Goal: Use online tool/utility: Utilize a website feature to perform a specific function

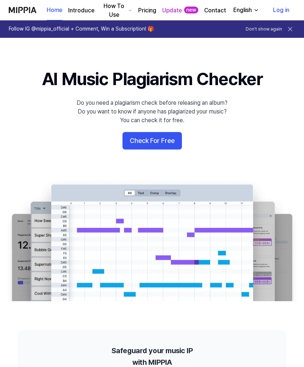
click at [167, 145] on button "Check For Free" at bounding box center [151, 140] width 59 height 17
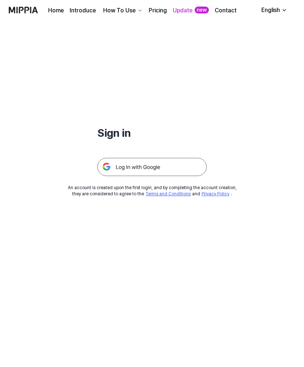
click at [162, 169] on img at bounding box center [151, 167] width 109 height 18
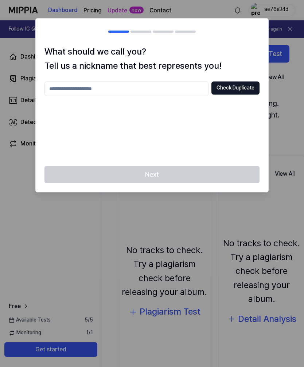
click at [178, 82] on input "text" at bounding box center [126, 89] width 164 height 15
click at [242, 94] on button "Check Duplicate" at bounding box center [235, 88] width 48 height 13
click at [183, 93] on input "**" at bounding box center [126, 89] width 164 height 15
type input "*****"
click at [244, 94] on button "Check Duplicate" at bounding box center [235, 88] width 48 height 13
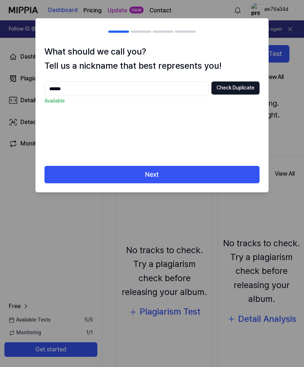
click at [196, 173] on button "Next" at bounding box center [151, 174] width 215 height 17
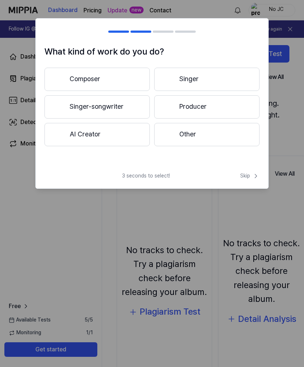
click at [248, 180] on span "Skip" at bounding box center [249, 176] width 19 height 7
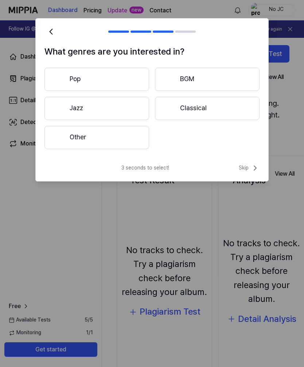
click at [248, 168] on span "Skip" at bounding box center [249, 168] width 21 height 9
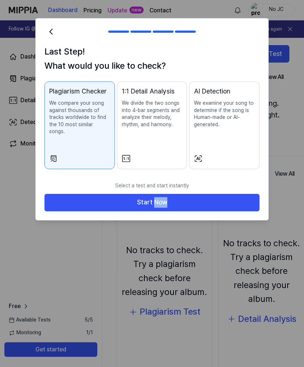
click at [188, 200] on button "Start Now" at bounding box center [151, 202] width 215 height 17
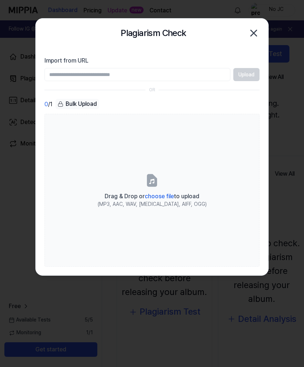
click at [165, 197] on span "choose file" at bounding box center [159, 196] width 29 height 7
click at [0, 0] on input "Drag & Drop or choose file to upload (MP3, AAC, WAV, [MEDICAL_DATA], AIFF, OGG)" at bounding box center [0, 0] width 0 height 0
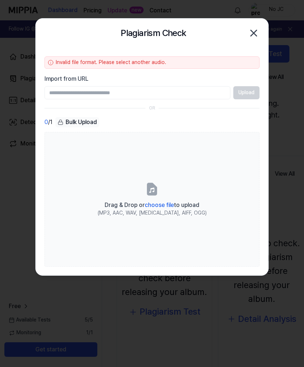
click at [162, 201] on div "Drag & Drop or choose file to upload" at bounding box center [152, 205] width 109 height 10
click at [0, 0] on input "Drag & Drop or choose file to upload (MP3, AAC, WAV, [MEDICAL_DATA], AIFF, OGG)" at bounding box center [0, 0] width 0 height 0
click at [48, 62] on icon at bounding box center [51, 63] width 6 height 6
click at [53, 58] on div "Invalid file format. Please select another audio." at bounding box center [151, 62] width 215 height 12
click at [119, 98] on input "Import from URL" at bounding box center [137, 92] width 186 height 13
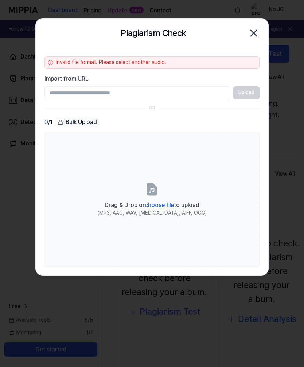
click at [158, 201] on div "Drag & Drop or choose file to upload" at bounding box center [152, 205] width 109 height 10
click at [0, 0] on input "Drag & Drop or choose file to upload (MP3, AAC, WAV, [MEDICAL_DATA], AIFF, OGG)" at bounding box center [0, 0] width 0 height 0
click at [158, 197] on label "Drag & Drop or choose file to upload (MP3, AAC, WAV, [MEDICAL_DATA], AIFF, OGG)" at bounding box center [151, 199] width 215 height 135
click at [0, 0] on input "Drag & Drop or choose file to upload (MP3, AAC, WAV, [MEDICAL_DATA], AIFF, OGG)" at bounding box center [0, 0] width 0 height 0
click at [152, 229] on label "Drag & Drop or choose file to upload (MP3, AAC, WAV, [MEDICAL_DATA], AIFF, OGG)" at bounding box center [151, 199] width 215 height 135
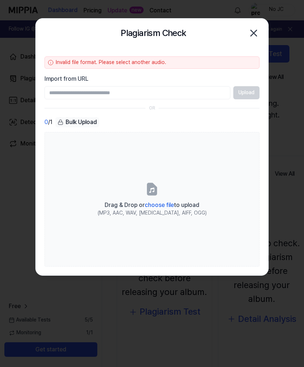
click at [0, 0] on input "Drag & Drop or choose file to upload (MP3, AAC, WAV, [MEDICAL_DATA], AIFF, OGG)" at bounding box center [0, 0] width 0 height 0
